Goal: Transaction & Acquisition: Purchase product/service

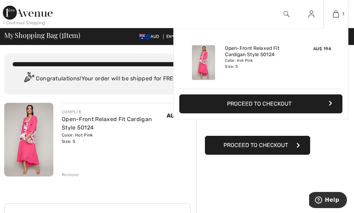
click at [263, 102] on button "Proceed to Checkout" at bounding box center [260, 103] width 163 height 19
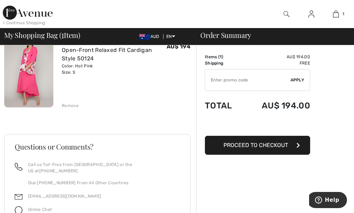
scroll to position [70, 0]
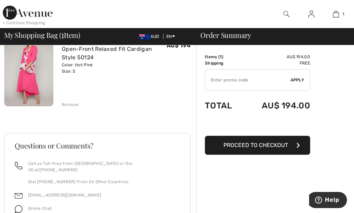
click at [271, 143] on span "Proceed to Checkout" at bounding box center [255, 145] width 65 height 7
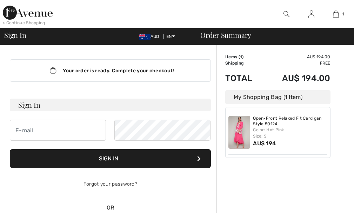
checkbox input "true"
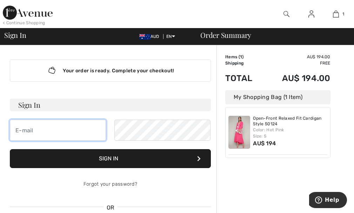
click at [47, 130] on input "email" at bounding box center [58, 130] width 96 height 21
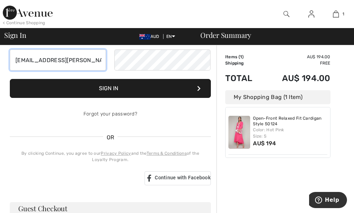
scroll to position [35, 0]
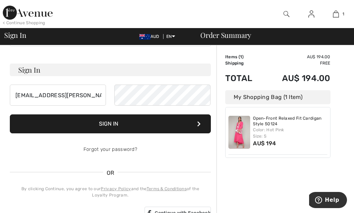
click at [55, 69] on h3 "Sign In" at bounding box center [110, 70] width 201 height 13
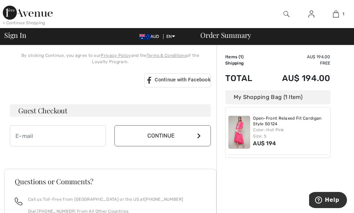
scroll to position [0, 0]
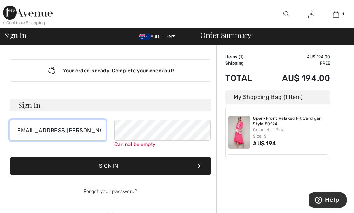
drag, startPoint x: 94, startPoint y: 130, endPoint x: 19, endPoint y: 126, distance: 75.9
click at [19, 126] on input "[EMAIL_ADDRESS][PERSON_NAME][DOMAIN_NAME]" at bounding box center [58, 130] width 96 height 21
type input "l"
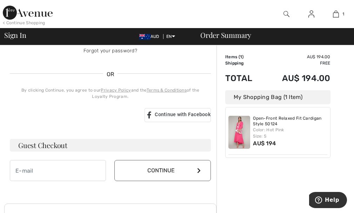
scroll to position [175, 0]
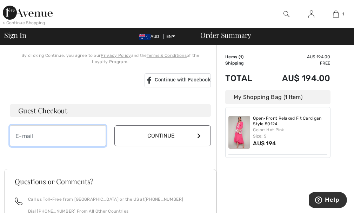
click at [39, 133] on input "email" at bounding box center [58, 135] width 96 height 21
type input "[EMAIL_ADDRESS][PERSON_NAME][DOMAIN_NAME]"
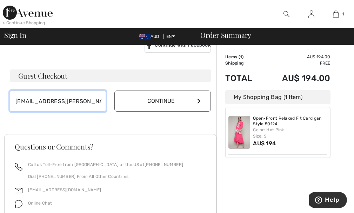
scroll to position [211, 0]
click at [199, 99] on icon at bounding box center [199, 101] width 4 height 6
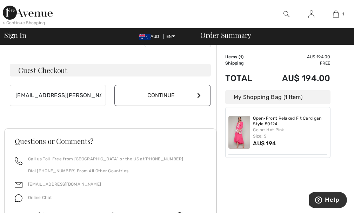
scroll to position [203, 0]
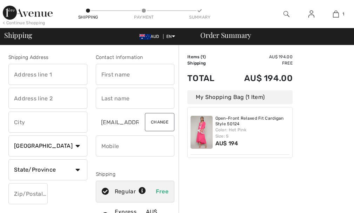
checkbox input "true"
click at [27, 73] on input "text" at bounding box center [47, 74] width 79 height 21
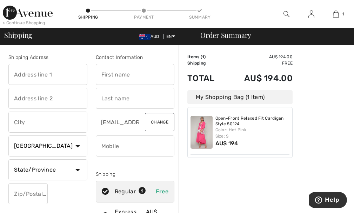
type input "PO Box 411"
type input "8A Anniversary Place"
type input "COFFS HARBOUR"
select select "AU"
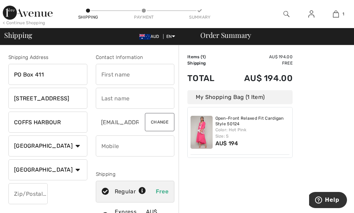
type input "2450"
type input "Leonie"
type input "Perrin"
type input "0467679801"
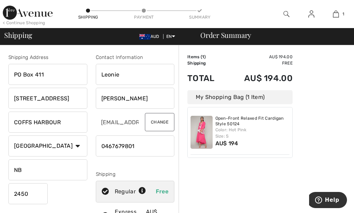
type input "NSW"
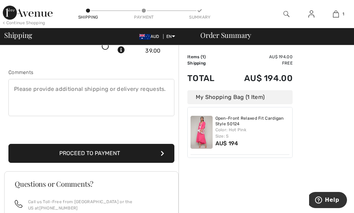
scroll to position [246, 0]
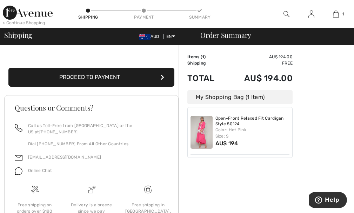
click at [67, 77] on button "Proceed to Payment" at bounding box center [91, 77] width 166 height 19
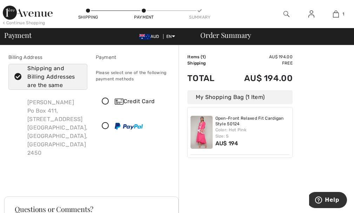
click at [106, 99] on icon at bounding box center [105, 101] width 19 height 7
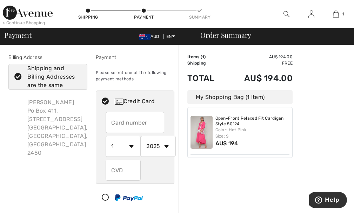
click at [115, 119] on input "text" at bounding box center [135, 122] width 59 height 21
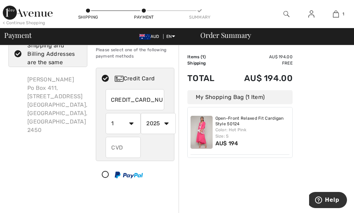
scroll to position [35, 0]
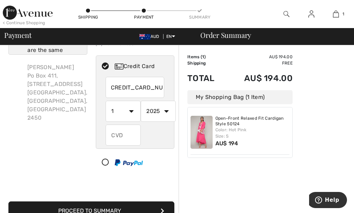
type input "4557021185484388"
click at [132, 111] on select "1 2 3 4 5 6 7 8 9 10 11 12" at bounding box center [123, 111] width 35 height 21
select select "11"
click at [106, 101] on select "1 2 3 4 5 6 7 8 9 10 11 12" at bounding box center [123, 111] width 35 height 21
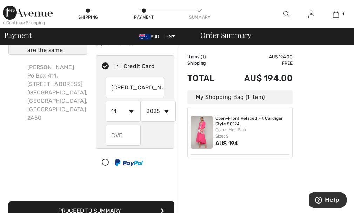
click at [166, 109] on select "2025 2026 2027 2028 2029 2030 2031 2032 2033 2034 2035" at bounding box center [158, 111] width 35 height 21
select select "2027"
click at [141, 101] on select "2025 2026 2027 2028 2029 2030 2031 2032 2033 2034 2035" at bounding box center [158, 111] width 35 height 21
click at [117, 138] on input "text" at bounding box center [123, 135] width 35 height 21
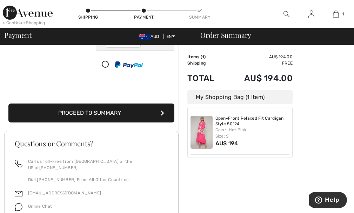
scroll to position [140, 0]
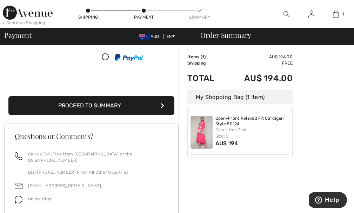
type input "529"
click at [96, 104] on button "Proceed to Summary" at bounding box center [91, 105] width 166 height 19
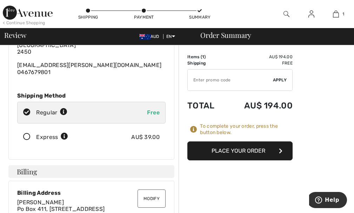
scroll to position [70, 0]
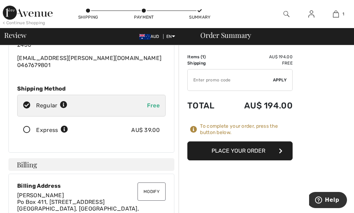
click at [27, 126] on icon at bounding box center [27, 129] width 19 height 7
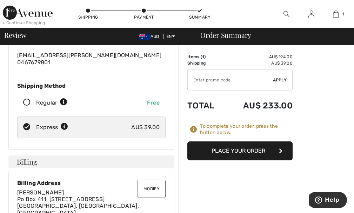
scroll to position [0, 0]
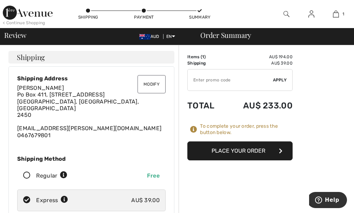
click at [243, 149] on button "Place Your Order" at bounding box center [239, 150] width 105 height 19
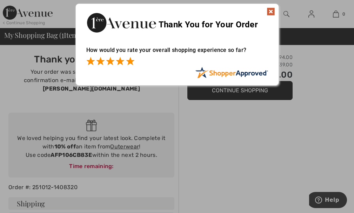
click at [131, 60] on span at bounding box center [130, 61] width 8 height 8
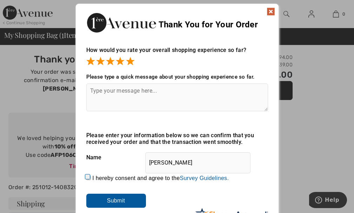
click at [271, 10] on img at bounding box center [271, 11] width 8 height 8
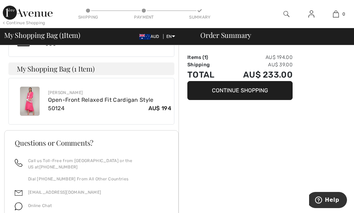
scroll to position [404, 0]
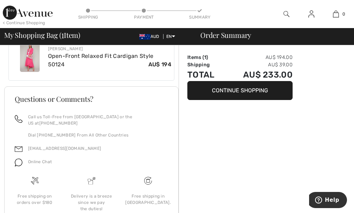
click at [242, 87] on button "Continue Shopping" at bounding box center [239, 90] width 105 height 19
